Goal: Book appointment/travel/reservation

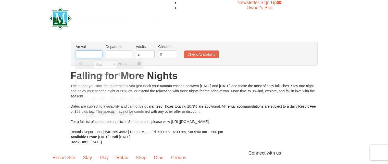
click at [87, 56] on input "text" at bounding box center [89, 55] width 27 height 8
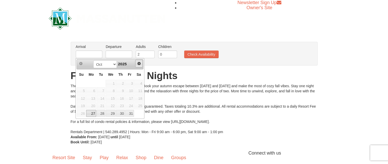
click at [139, 64] on span "Next" at bounding box center [139, 64] width 4 height 4
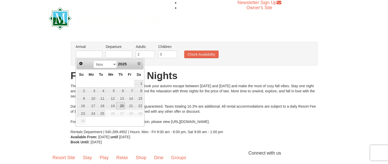
click at [123, 104] on link "20" at bounding box center [120, 105] width 9 height 7
type input "[DATE]"
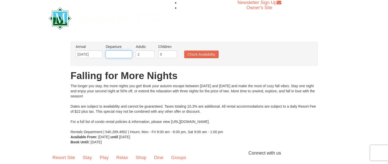
click at [117, 56] on input "text" at bounding box center [119, 55] width 27 height 8
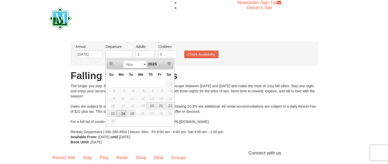
click at [121, 113] on link "24" at bounding box center [121, 113] width 10 height 7
type input "[DATE]"
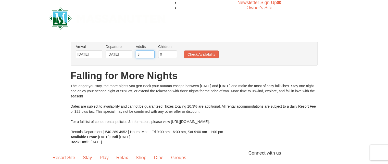
type input "3"
click at [151, 53] on input "3" at bounding box center [145, 55] width 19 height 8
click at [201, 53] on button "Check Availability" at bounding box center [201, 55] width 34 height 8
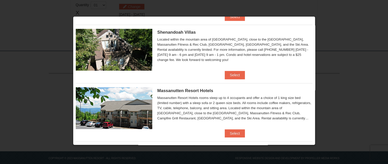
scroll to position [147, 0]
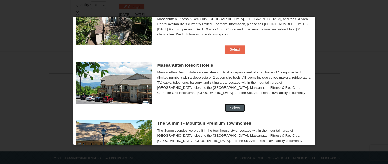
click at [234, 107] on button "Select" at bounding box center [235, 108] width 20 height 8
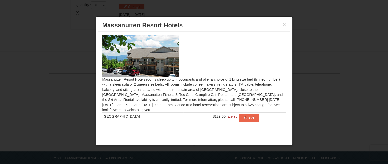
scroll to position [0, 0]
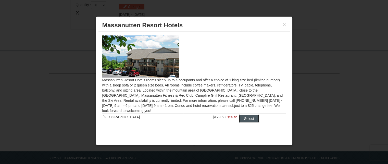
click at [245, 118] on button "Select" at bounding box center [249, 119] width 20 height 8
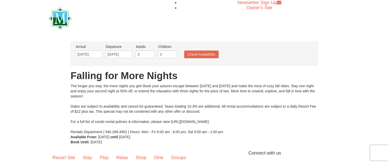
scroll to position [26, 0]
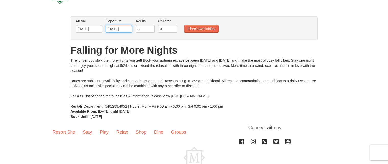
click at [124, 30] on input "[DATE]" at bounding box center [119, 29] width 27 height 8
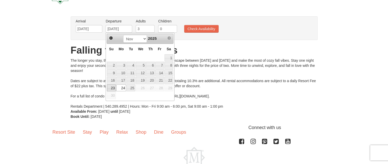
click at [112, 86] on link "23" at bounding box center [111, 88] width 9 height 7
type input "[DATE]"
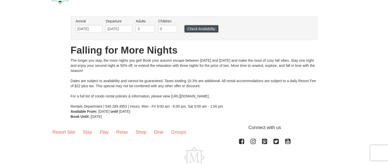
click at [198, 27] on button "Check Availability" at bounding box center [201, 29] width 34 height 8
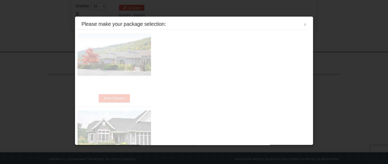
scroll to position [161, 0]
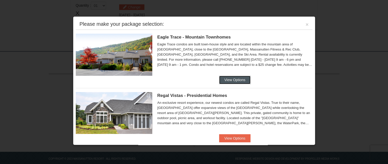
click at [235, 78] on button "View Options" at bounding box center [234, 80] width 31 height 8
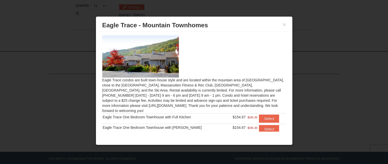
click at [285, 21] on div "× [GEOGRAPHIC_DATA] - [GEOGRAPHIC_DATA]" at bounding box center [194, 25] width 191 height 13
click at [285, 23] on button "×" at bounding box center [284, 24] width 3 height 5
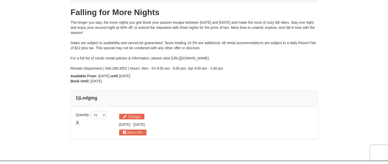
scroll to position [0, 0]
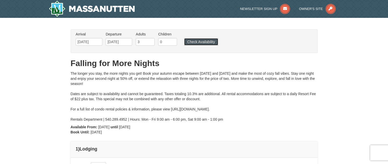
click at [206, 42] on button "Check Availability" at bounding box center [201, 41] width 34 height 7
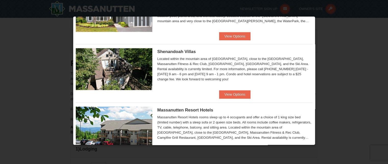
scroll to position [128, 0]
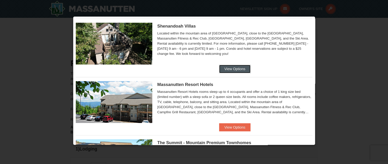
click at [239, 69] on button "View Options" at bounding box center [234, 69] width 31 height 8
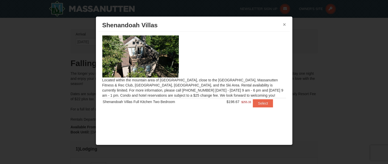
click at [285, 22] on button "×" at bounding box center [284, 24] width 3 height 5
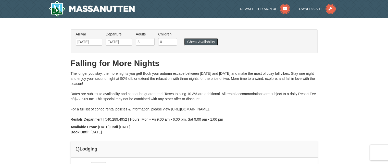
click at [200, 39] on button "Check Availability" at bounding box center [201, 41] width 34 height 7
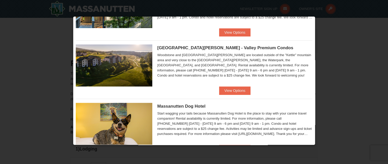
scroll to position [300, 0]
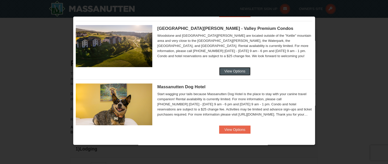
click at [229, 72] on button "View Options" at bounding box center [234, 71] width 31 height 8
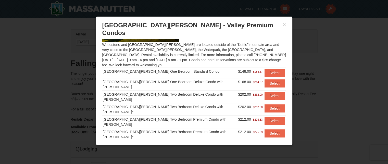
scroll to position [0, 0]
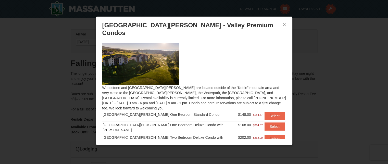
click at [283, 24] on button "×" at bounding box center [284, 24] width 3 height 5
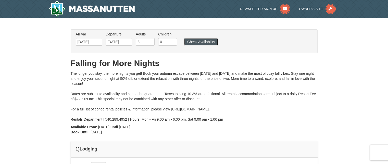
click at [203, 40] on button "Check Availability" at bounding box center [201, 41] width 34 height 7
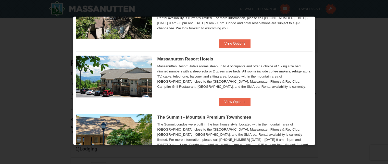
scroll to position [179, 0]
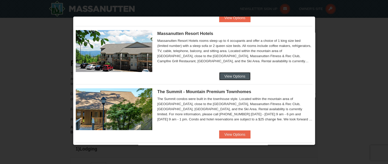
click at [232, 74] on button "View Options" at bounding box center [234, 76] width 31 height 8
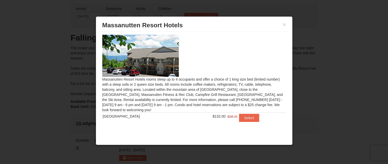
scroll to position [51, 0]
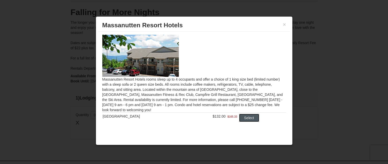
click at [246, 117] on button "Select" at bounding box center [249, 118] width 20 height 8
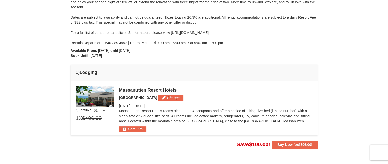
scroll to position [102, 0]
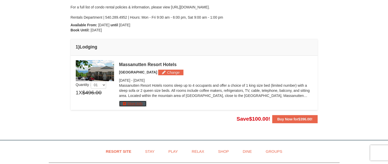
click at [129, 104] on button "More Info" at bounding box center [132, 104] width 27 height 6
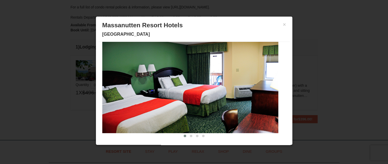
scroll to position [0, 0]
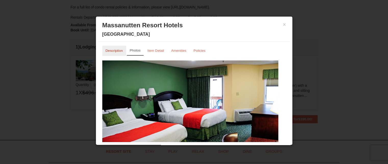
click at [117, 48] on link "Description" at bounding box center [114, 51] width 24 height 10
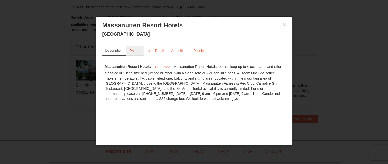
click at [137, 50] on small "Photos" at bounding box center [135, 51] width 11 height 4
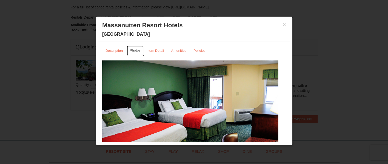
scroll to position [24, 0]
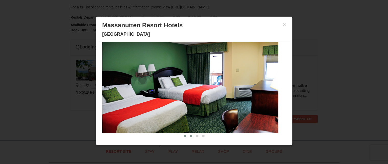
click at [188, 134] on button at bounding box center [191, 136] width 6 height 5
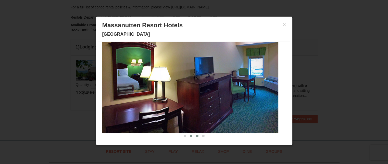
click at [196, 135] on span at bounding box center [197, 136] width 3 height 3
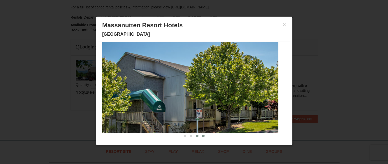
click at [202, 135] on span at bounding box center [203, 136] width 3 height 3
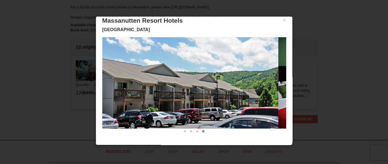
scroll to position [0, 0]
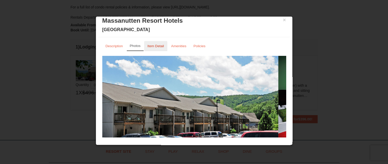
click at [153, 45] on small "Item Detail" at bounding box center [156, 46] width 17 height 4
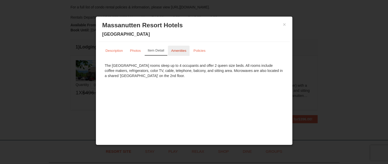
click at [181, 47] on link "Amenities" at bounding box center [179, 51] width 22 height 10
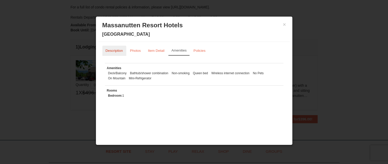
click at [115, 50] on small "Description" at bounding box center [114, 51] width 17 height 4
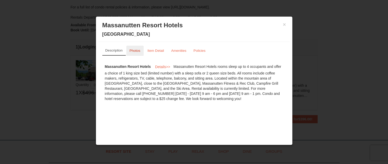
click at [136, 49] on small "Photos" at bounding box center [135, 51] width 11 height 4
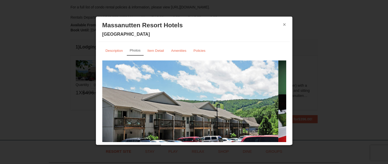
click at [283, 24] on button "×" at bounding box center [284, 24] width 3 height 5
